Goal: Task Accomplishment & Management: Complete application form

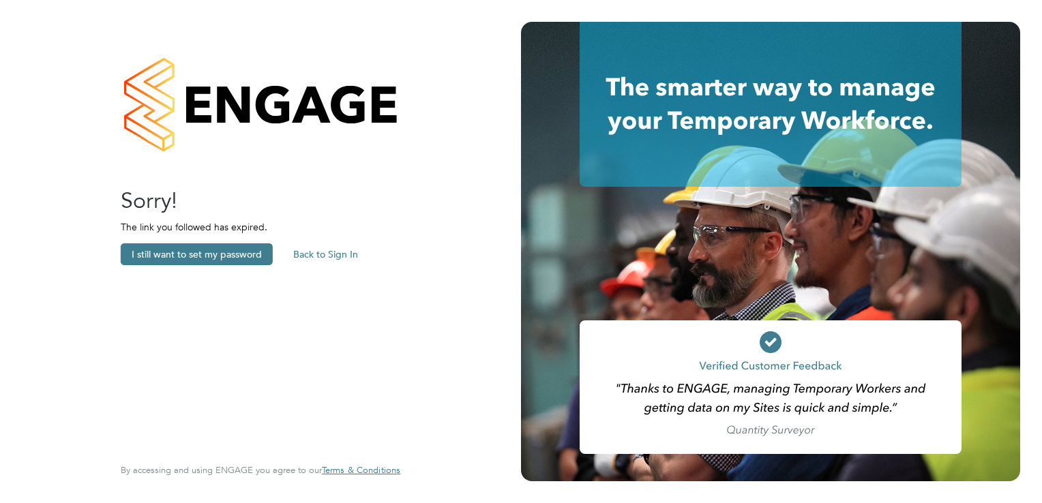
click at [307, 249] on button "Back to Sign In" at bounding box center [325, 254] width 87 height 22
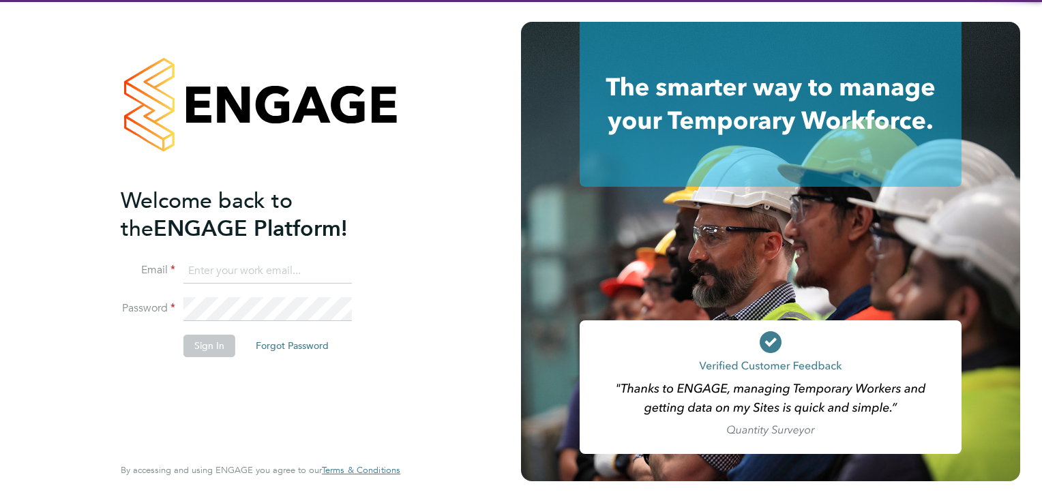
type input "sam.white@buildrec.com"
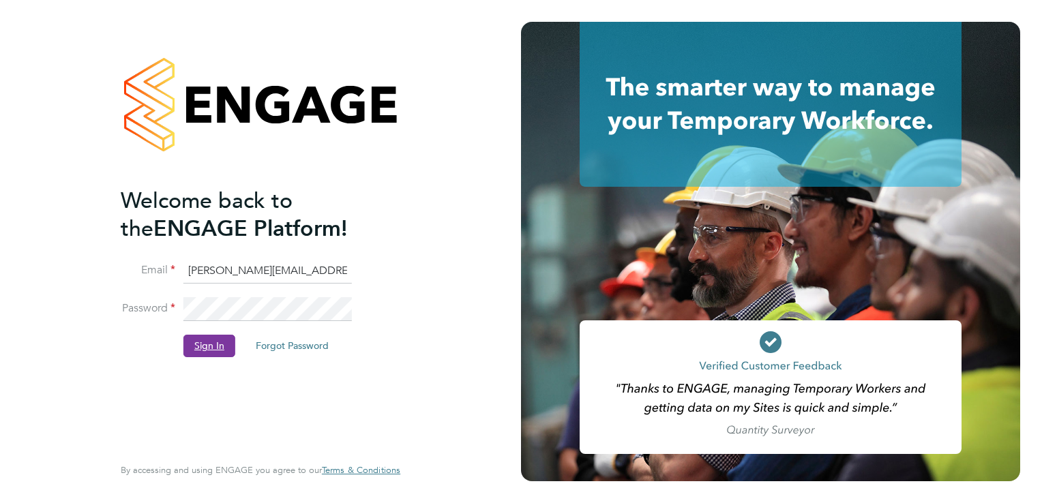
click at [210, 346] on button "Sign In" at bounding box center [209, 346] width 52 height 22
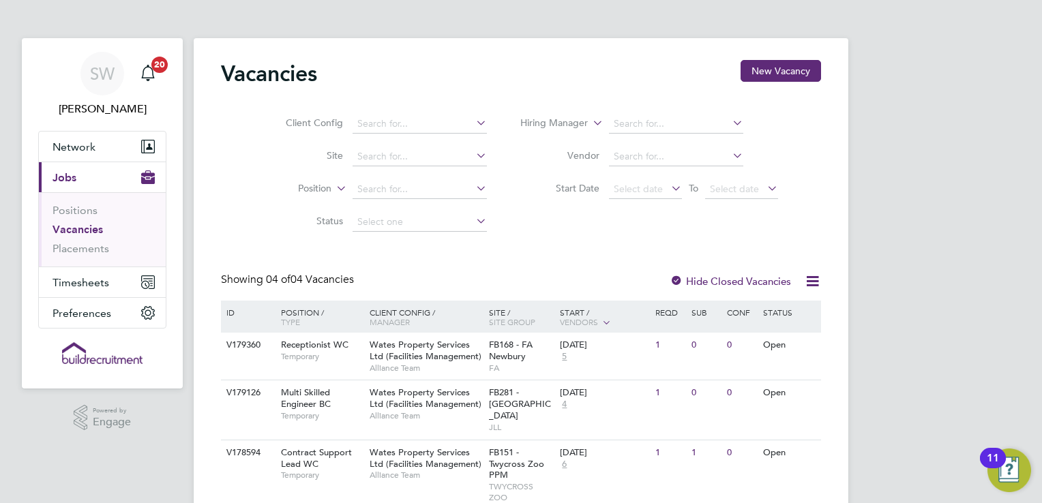
click at [980, 268] on div "SW Sam White Notifications 20 Applications: Network Businesses Sites Workers Co…" at bounding box center [521, 314] width 1042 height 629
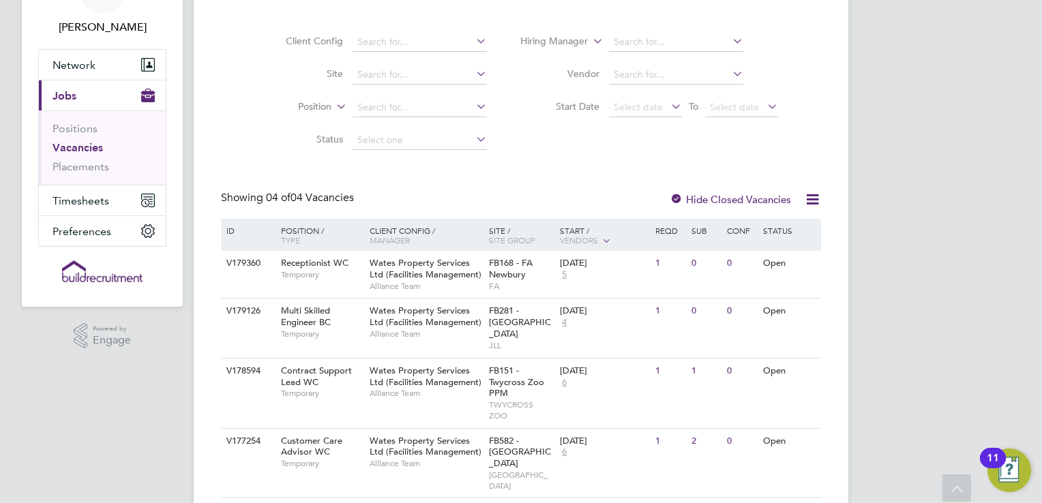
scroll to position [109, 0]
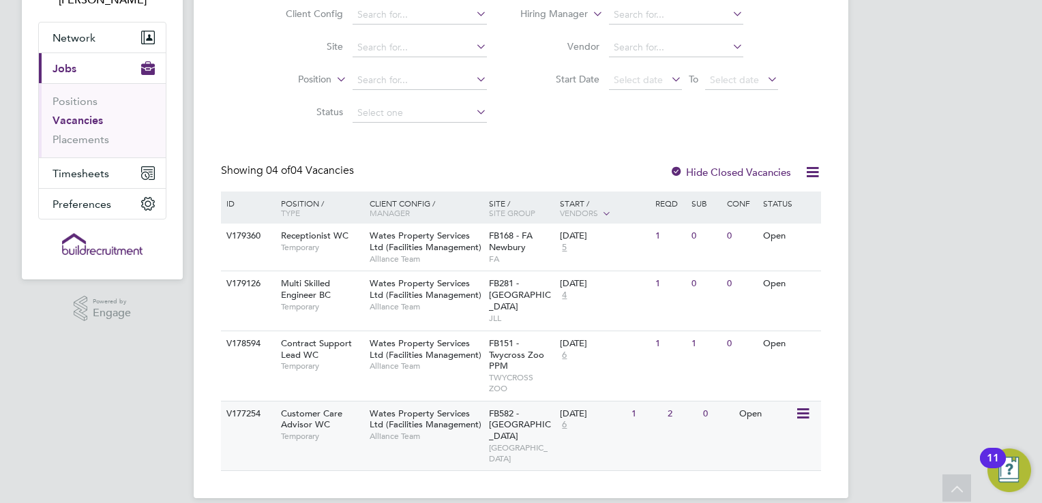
click at [324, 408] on span "Customer Care Advisor WC" at bounding box center [311, 419] width 61 height 23
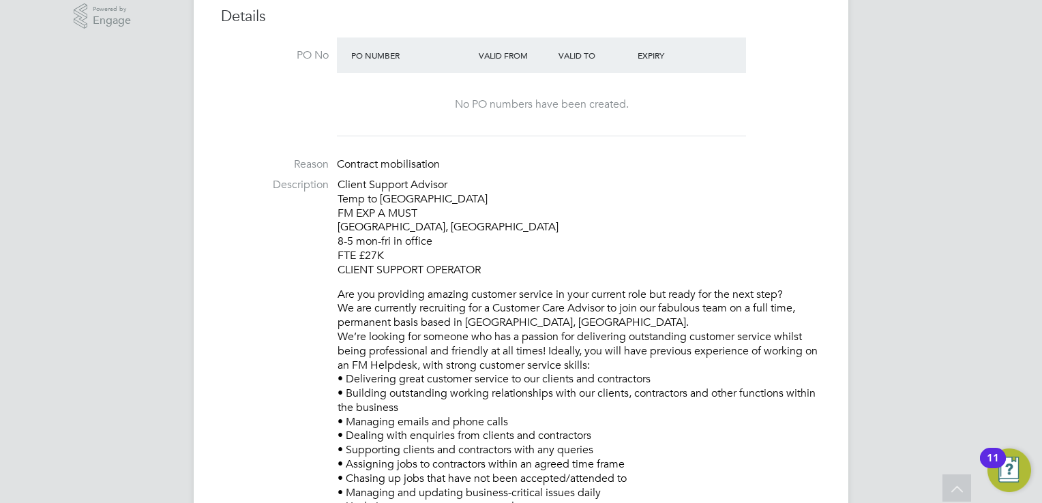
scroll to position [382, 0]
